Goal: Information Seeking & Learning: Learn about a topic

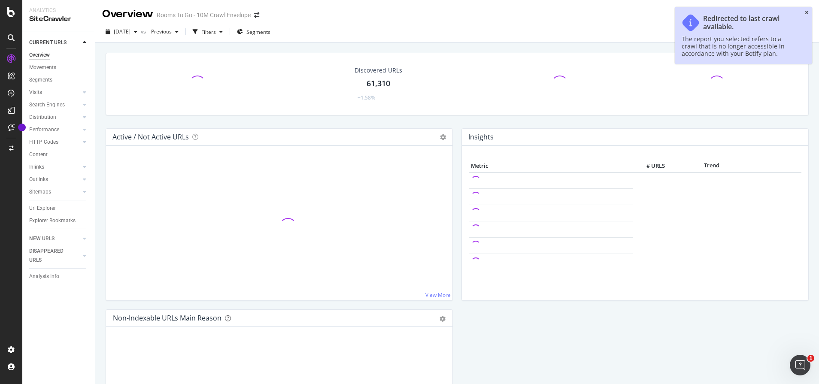
click at [805, 10] on icon "close toast" at bounding box center [807, 12] width 4 height 5
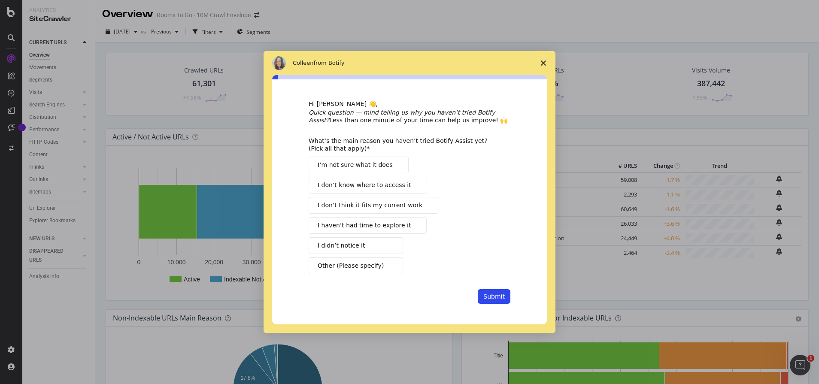
click at [547, 64] on span "Close survey" at bounding box center [543, 63] width 24 height 24
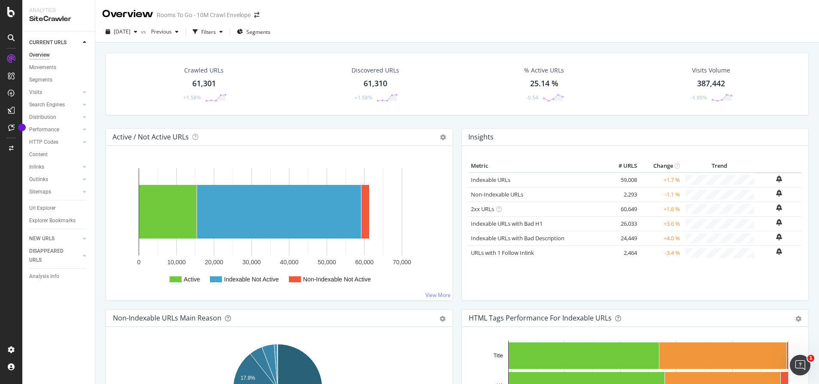
drag, startPoint x: 197, startPoint y: 79, endPoint x: 225, endPoint y: 89, distance: 29.5
click at [196, 79] on div "61,301" at bounding box center [204, 83] width 24 height 11
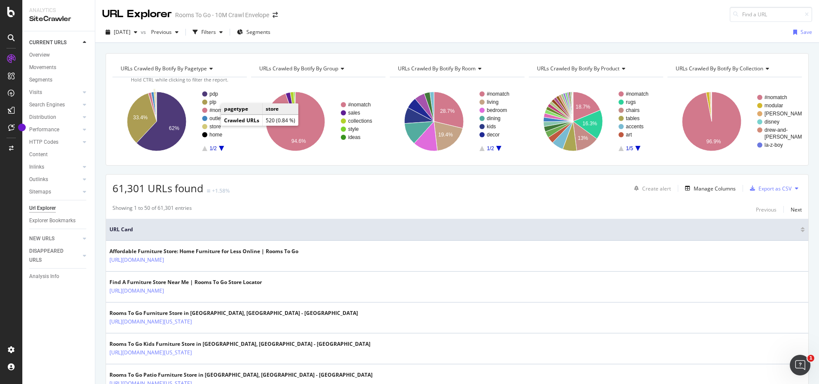
click at [216, 126] on text "store" at bounding box center [216, 127] width 12 height 6
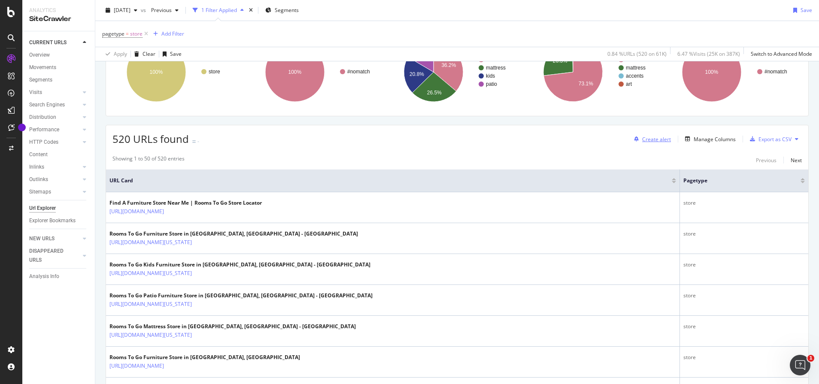
scroll to position [43, 0]
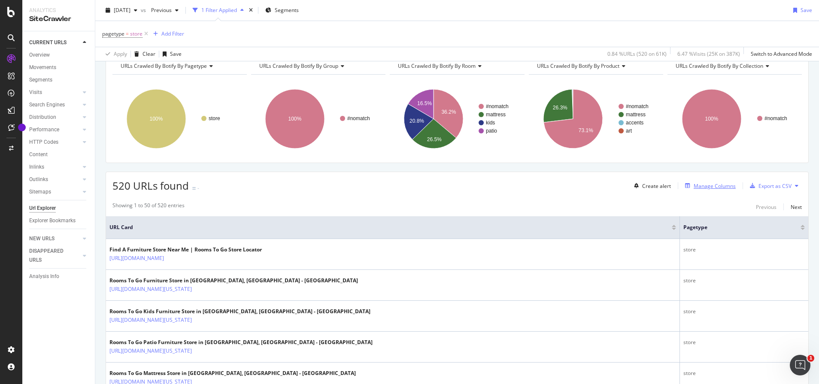
click at [682, 190] on div "Manage Columns" at bounding box center [709, 185] width 54 height 9
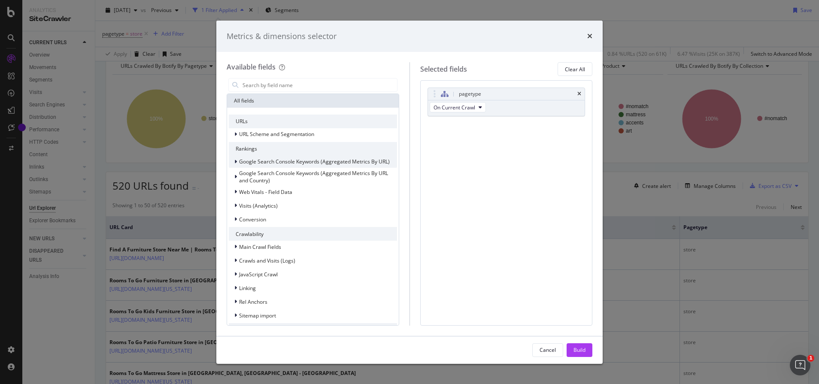
click at [258, 160] on span "Google Search Console Keywords (Aggregated Metrics By URL)" at bounding box center [314, 161] width 151 height 7
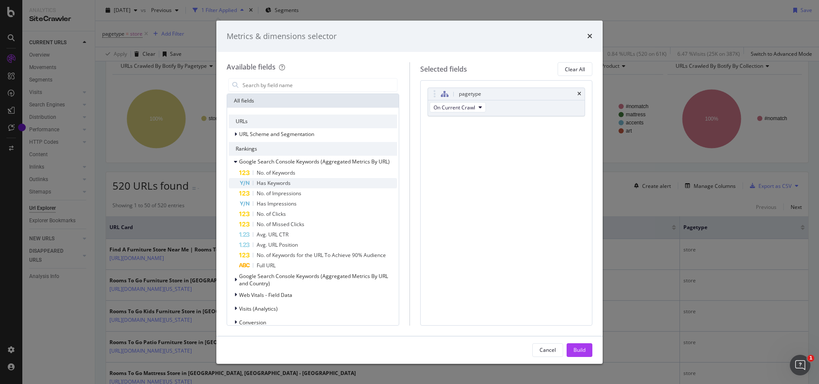
click at [267, 182] on span "Has Keywords" at bounding box center [274, 182] width 34 height 7
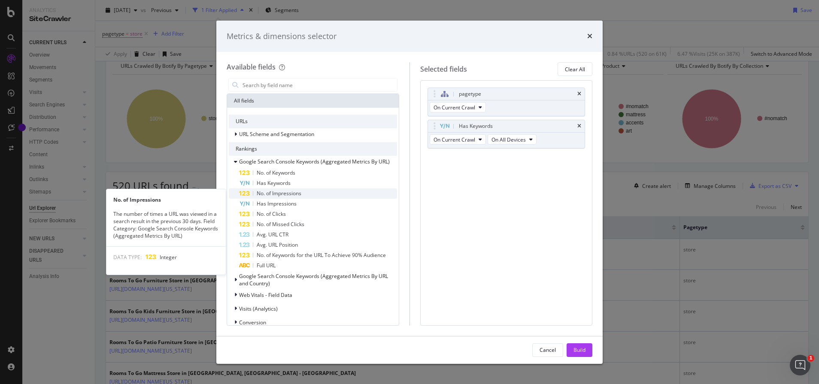
click at [296, 194] on span "No. of Impressions" at bounding box center [279, 193] width 45 height 7
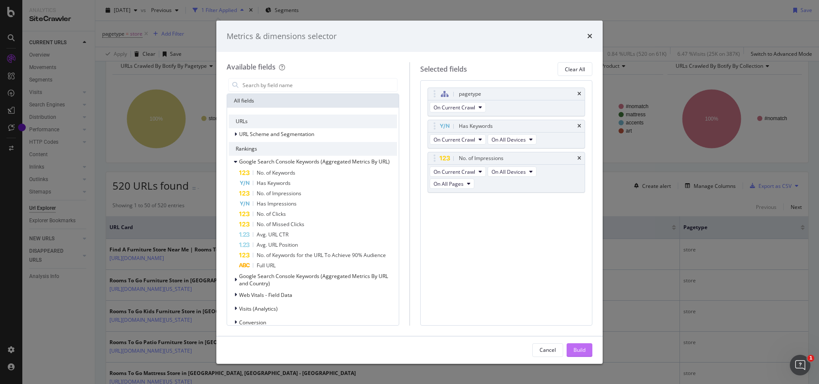
click at [584, 351] on div "Build" at bounding box center [580, 349] width 12 height 7
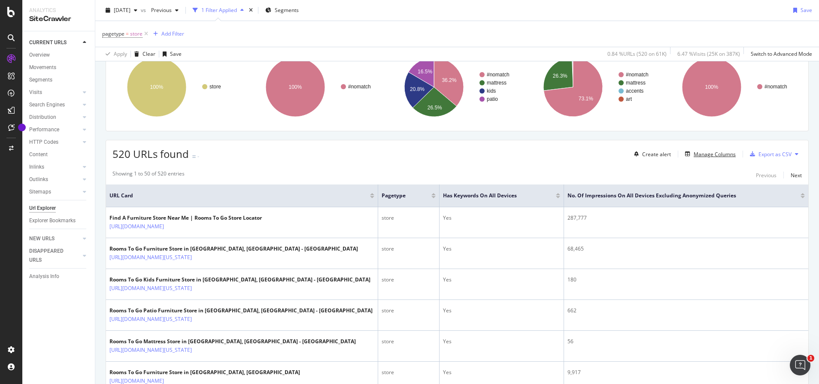
scroll to position [129, 0]
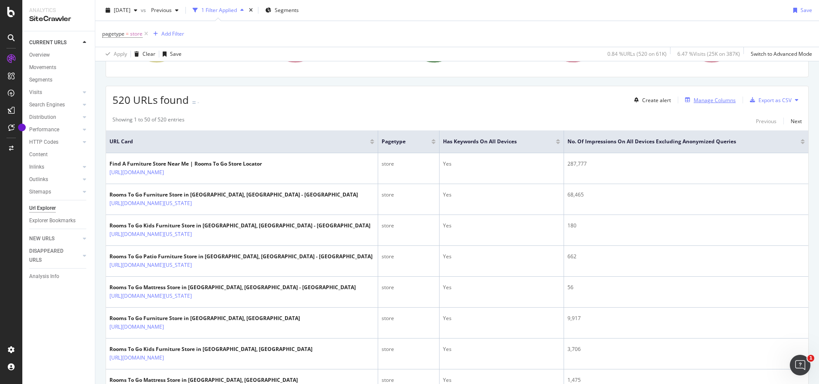
click at [727, 103] on div "Manage Columns" at bounding box center [715, 100] width 42 height 7
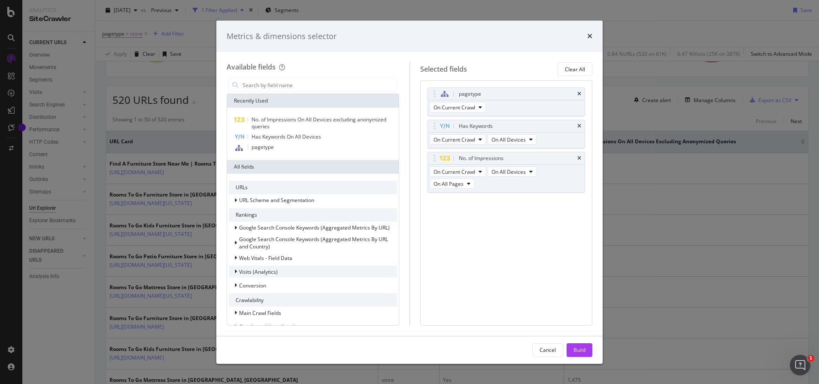
click at [276, 273] on span "Visits (Analytics)" at bounding box center [258, 271] width 39 height 7
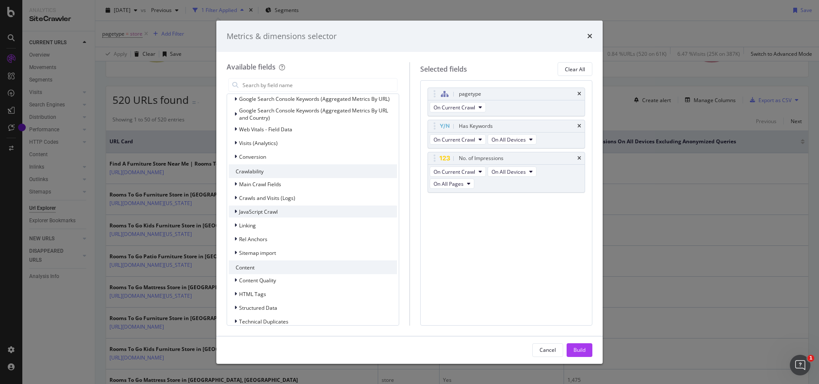
click at [264, 210] on span "JavaScript Crawl" at bounding box center [258, 211] width 39 height 7
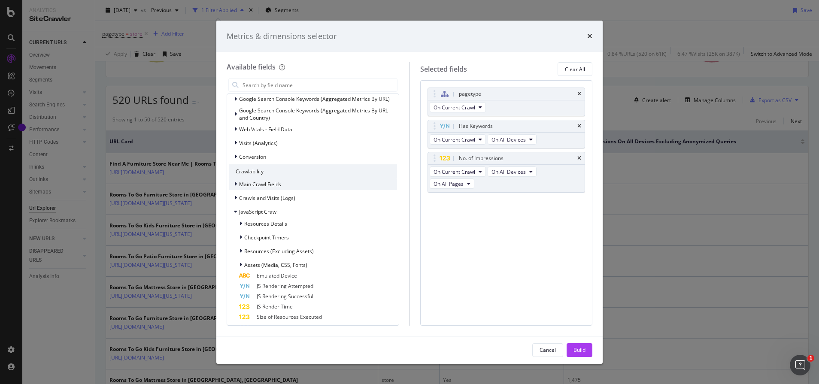
click at [265, 182] on span "Main Crawl Fields" at bounding box center [260, 184] width 42 height 7
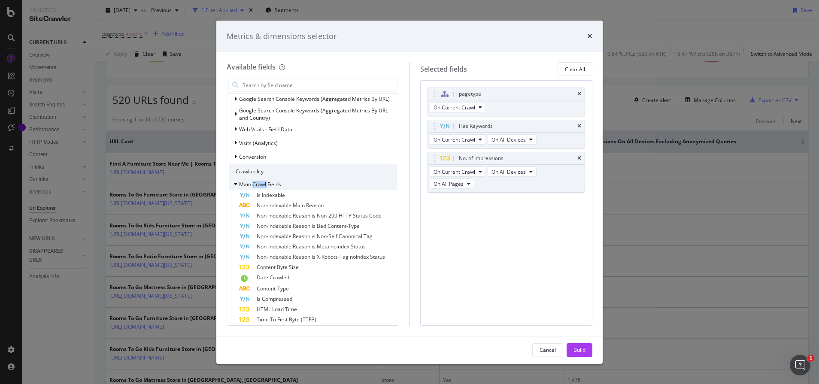
click at [265, 182] on span "Main Crawl Fields" at bounding box center [260, 184] width 42 height 7
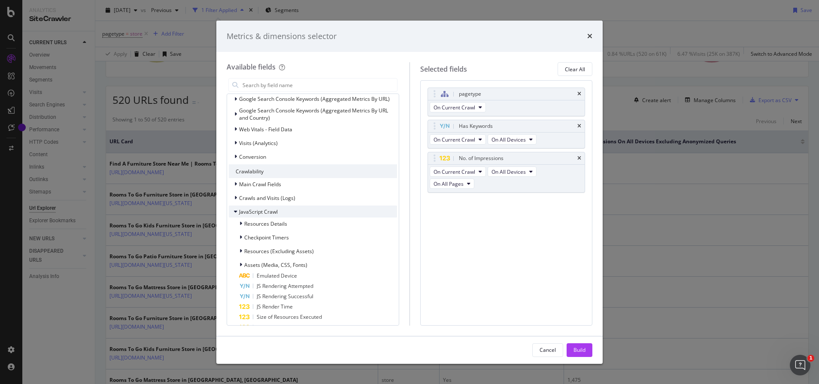
click at [264, 210] on span "JavaScript Crawl" at bounding box center [258, 211] width 39 height 7
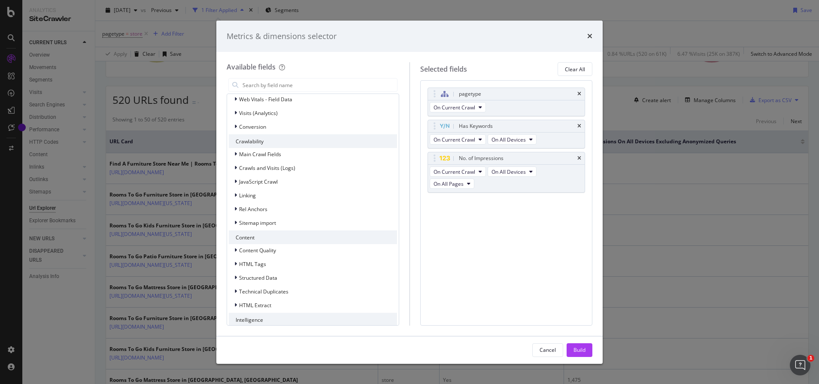
scroll to position [172, 0]
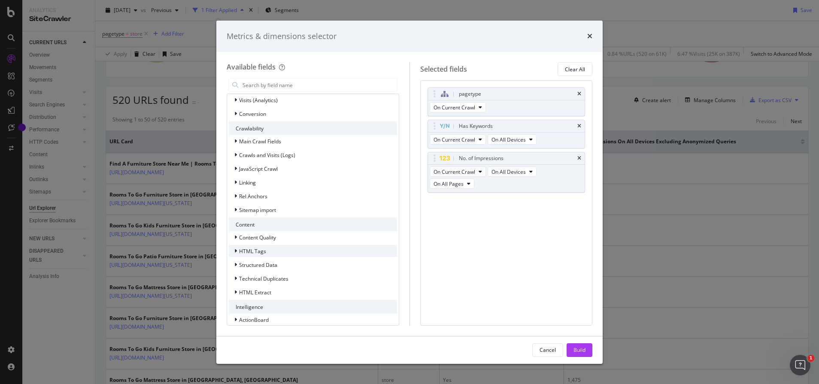
click at [267, 252] on div "HTML Tags" at bounding box center [313, 251] width 168 height 12
click at [265, 264] on span "Structured Data" at bounding box center [258, 264] width 38 height 7
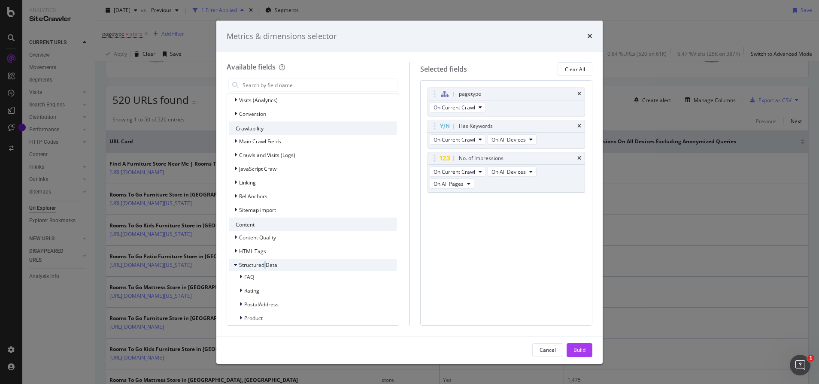
click at [265, 264] on span "Structured Data" at bounding box center [258, 264] width 38 height 7
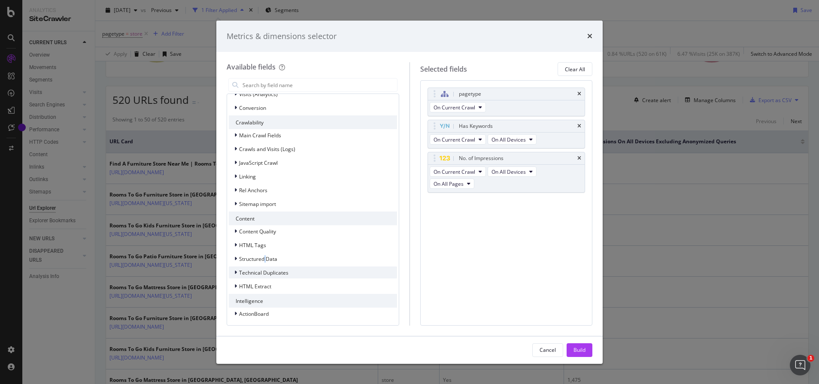
scroll to position [179, 0]
click at [250, 174] on span "Linking" at bounding box center [247, 175] width 17 height 7
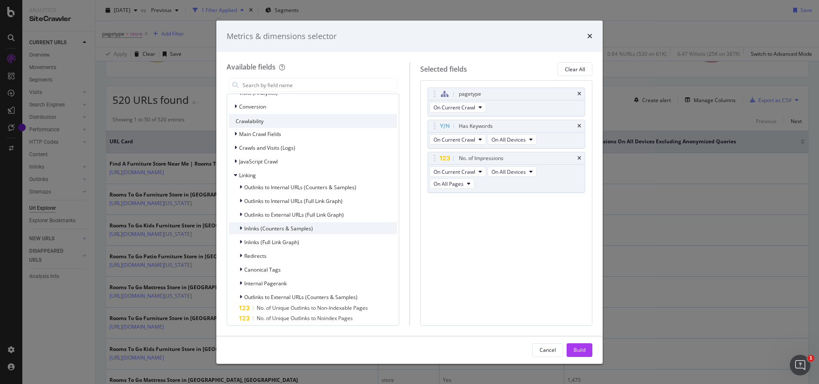
click at [278, 230] on span "Inlinks (Counters & Samples)" at bounding box center [278, 228] width 69 height 7
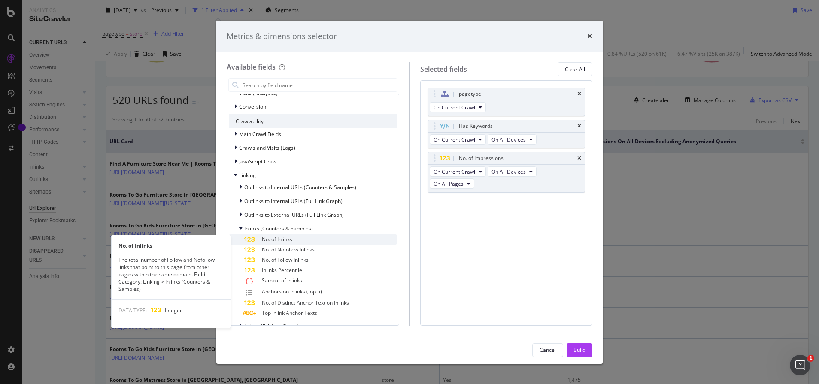
click at [279, 241] on span "No. of Inlinks" at bounding box center [277, 239] width 30 height 7
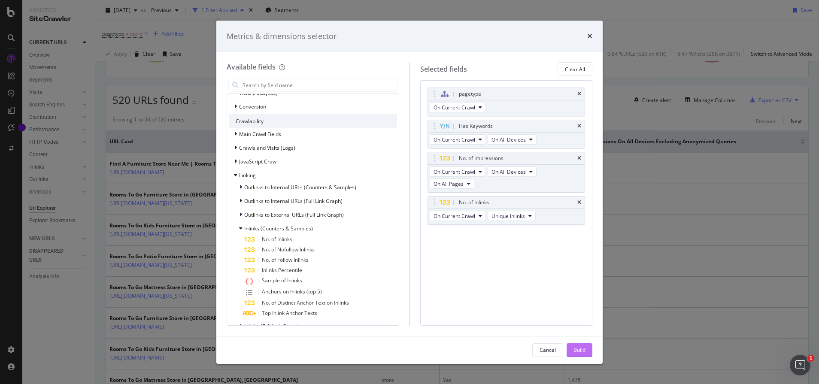
click at [587, 355] on button "Build" at bounding box center [580, 350] width 26 height 14
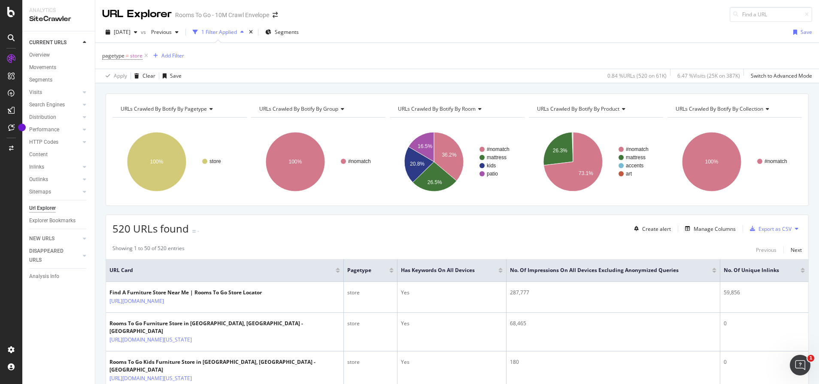
click at [140, 230] on span "520 URLs found" at bounding box center [150, 229] width 76 height 14
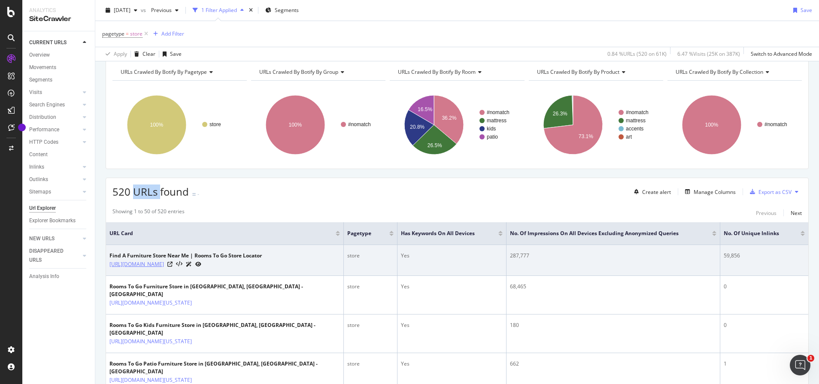
scroll to position [86, 0]
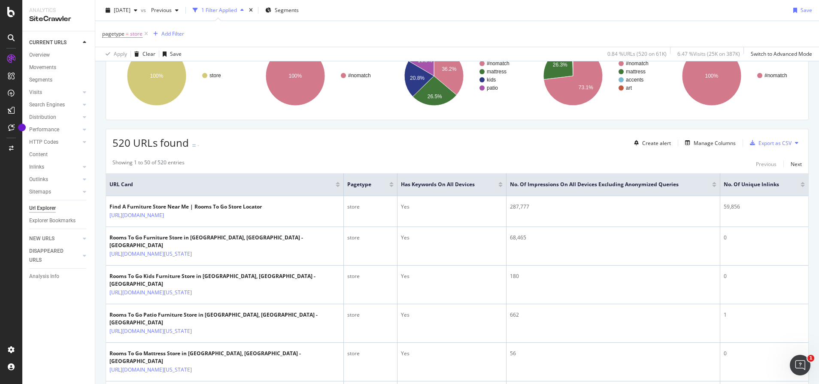
click at [162, 146] on span "520 URLs found" at bounding box center [150, 143] width 76 height 14
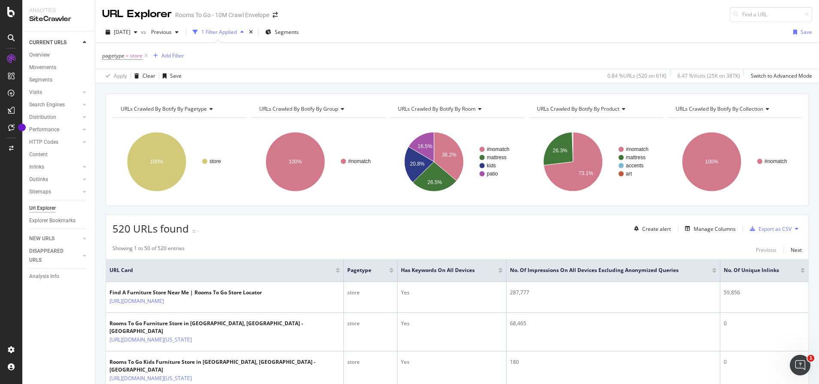
click at [12, 18] on div at bounding box center [11, 192] width 22 height 384
click at [12, 16] on icon at bounding box center [11, 12] width 8 height 10
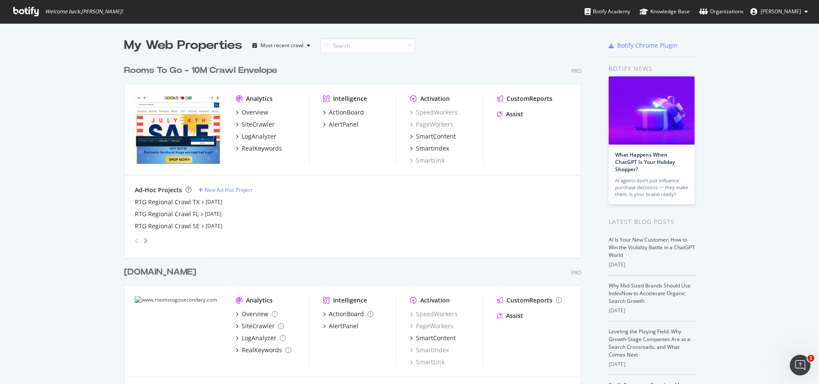
click at [143, 240] on icon "angle-right" at bounding box center [145, 240] width 4 height 7
click at [134, 245] on div "angle-left" at bounding box center [136, 241] width 11 height 14
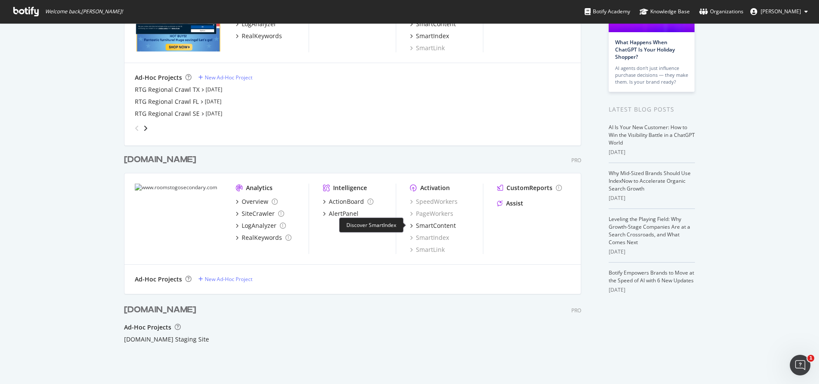
scroll to position [129, 0]
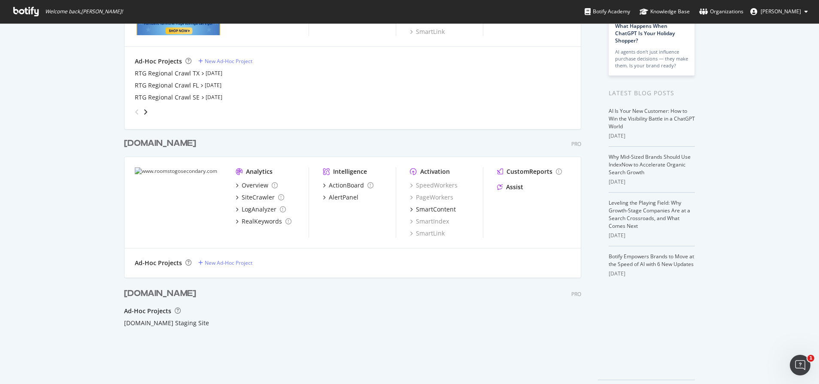
click at [146, 113] on div "grid" at bounding box center [350, 110] width 439 height 17
click at [143, 112] on icon "angle-right" at bounding box center [145, 112] width 4 height 7
click at [135, 114] on icon "angle-left" at bounding box center [137, 112] width 4 height 7
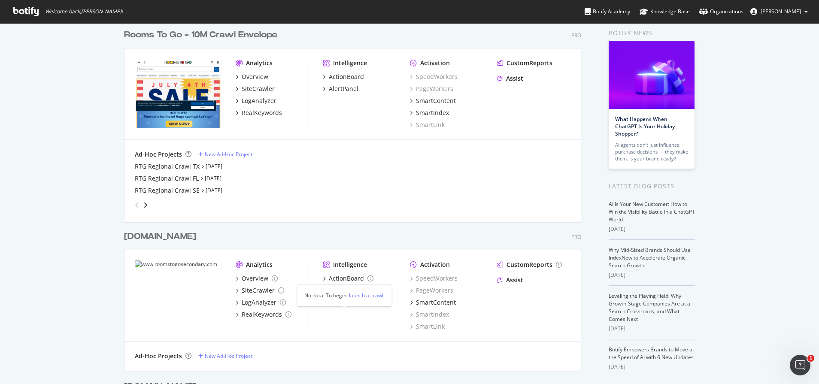
scroll to position [0, 0]
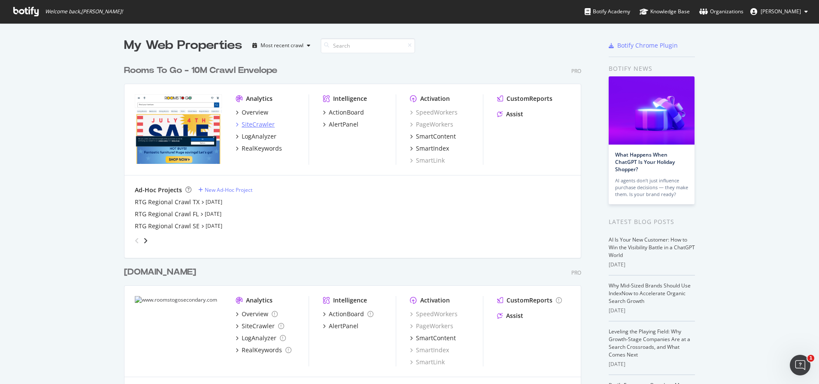
click at [236, 122] on icon "grid" at bounding box center [237, 124] width 3 height 4
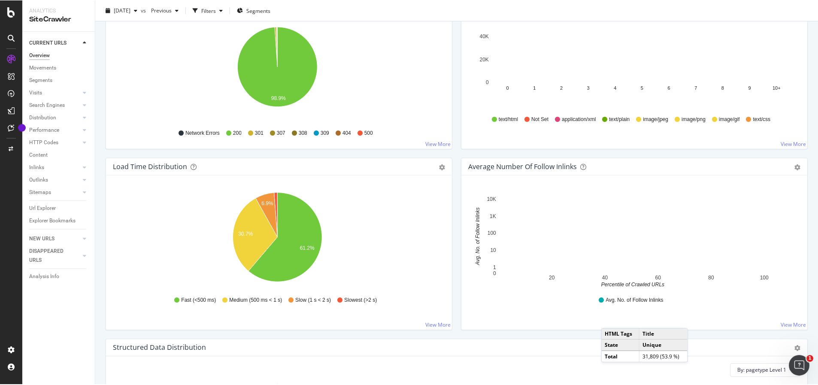
scroll to position [492, 0]
